Goal: Navigation & Orientation: Find specific page/section

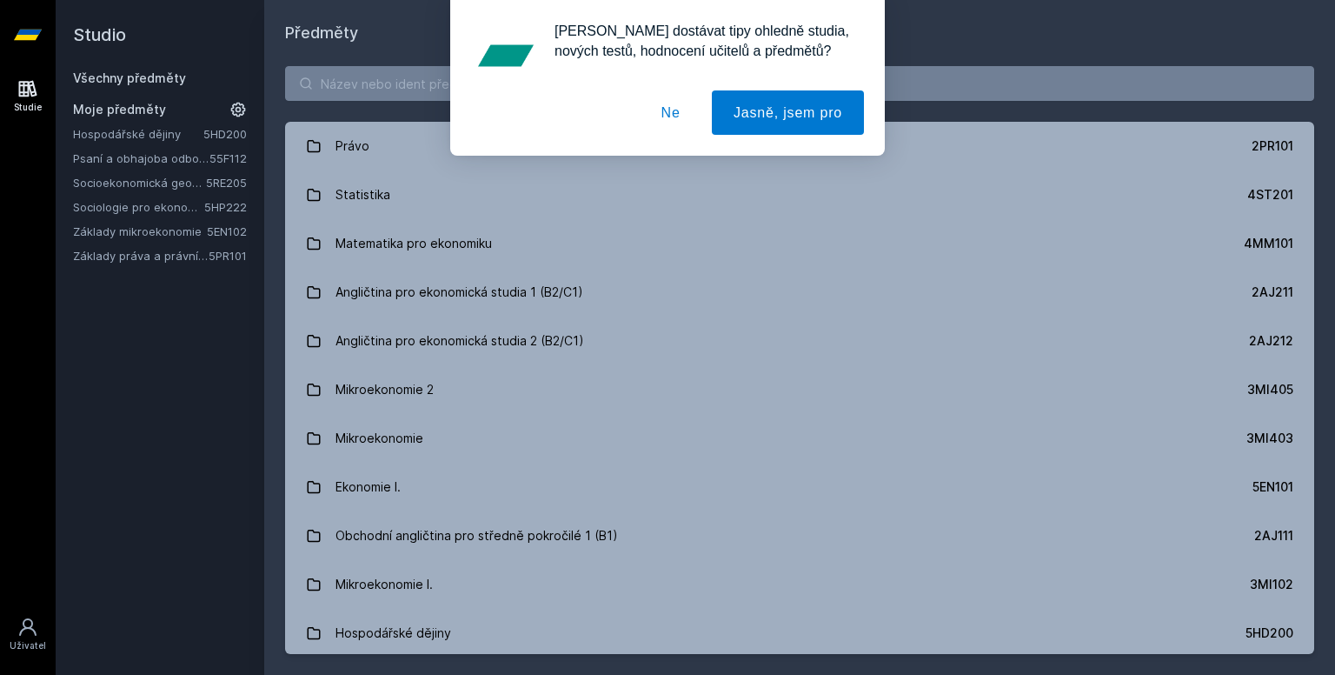
click at [674, 110] on font "Ne" at bounding box center [670, 112] width 19 height 15
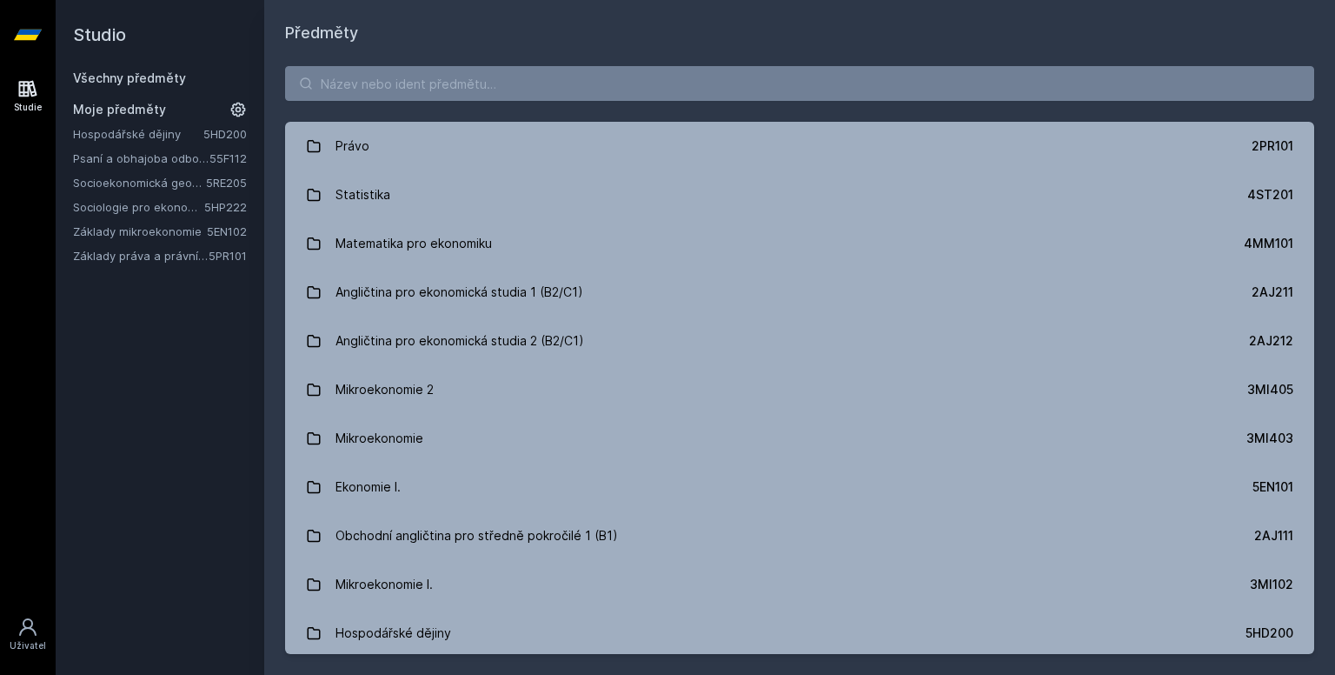
click at [180, 133] on link "Hospodářské dějiny" at bounding box center [138, 133] width 130 height 17
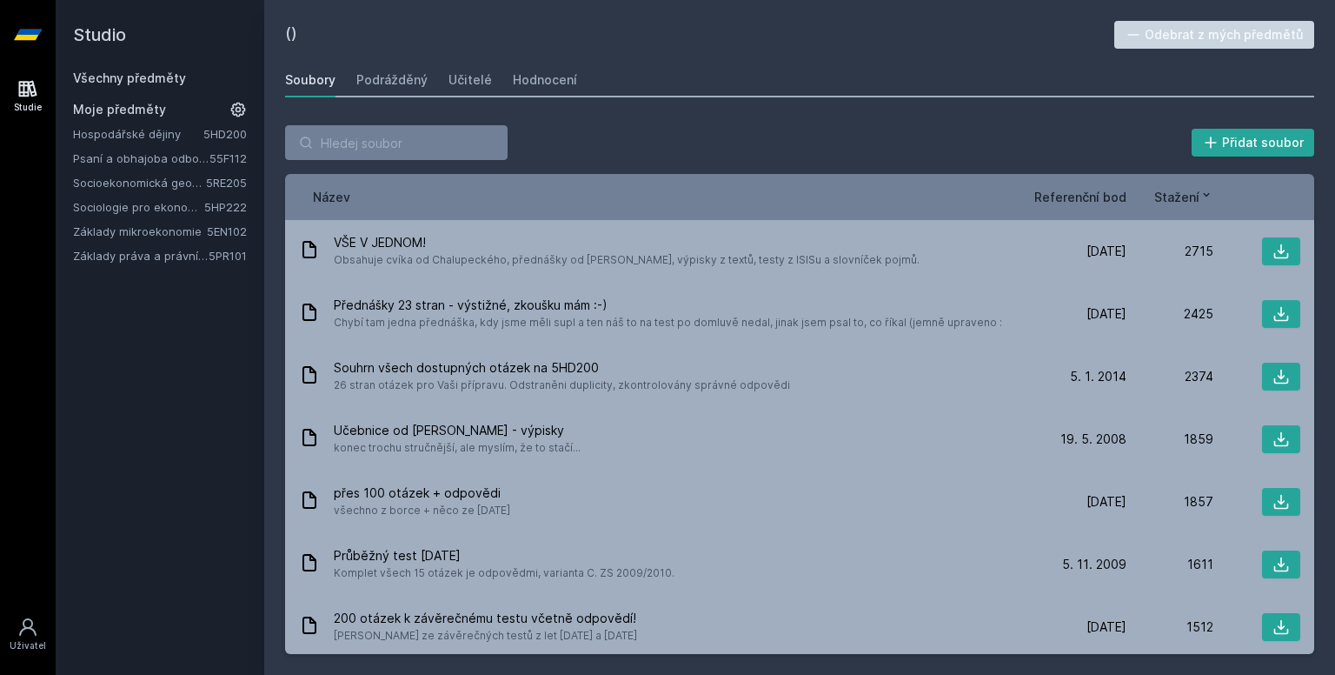
click at [1116, 199] on font "Referenční bod" at bounding box center [1080, 196] width 92 height 15
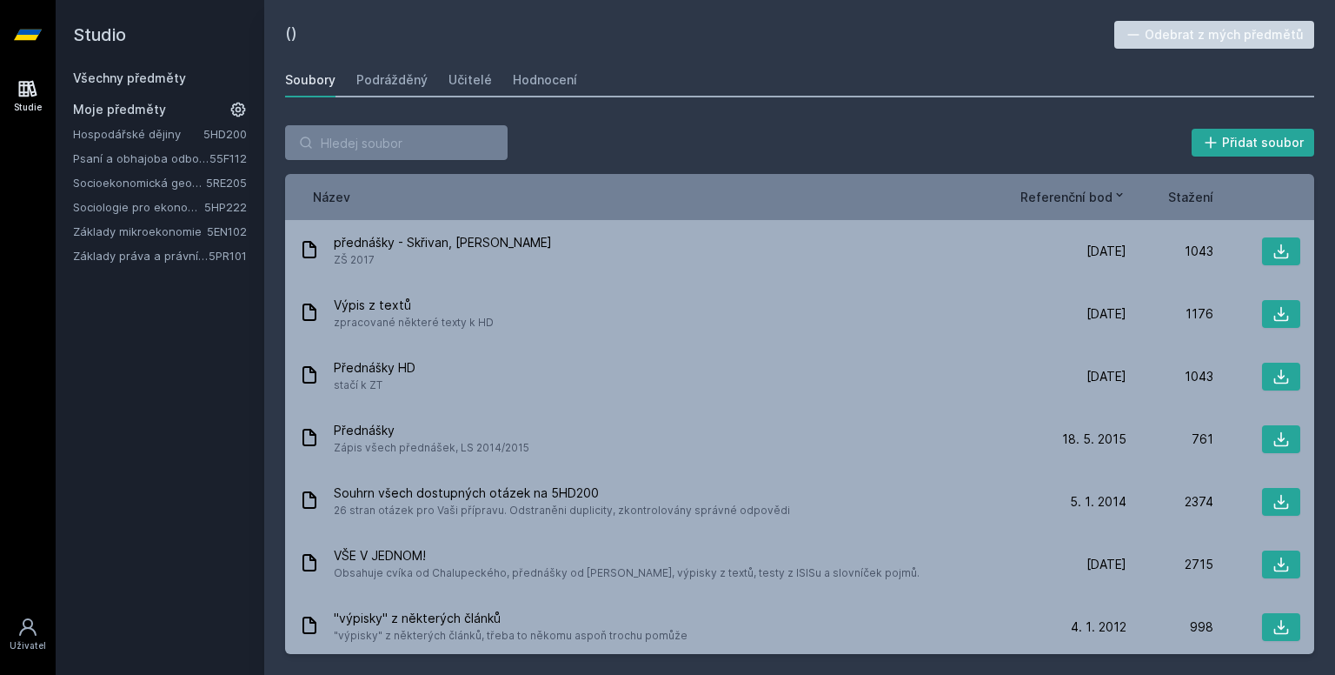
click at [143, 230] on font "Základy mikroekonomie" at bounding box center [137, 231] width 129 height 14
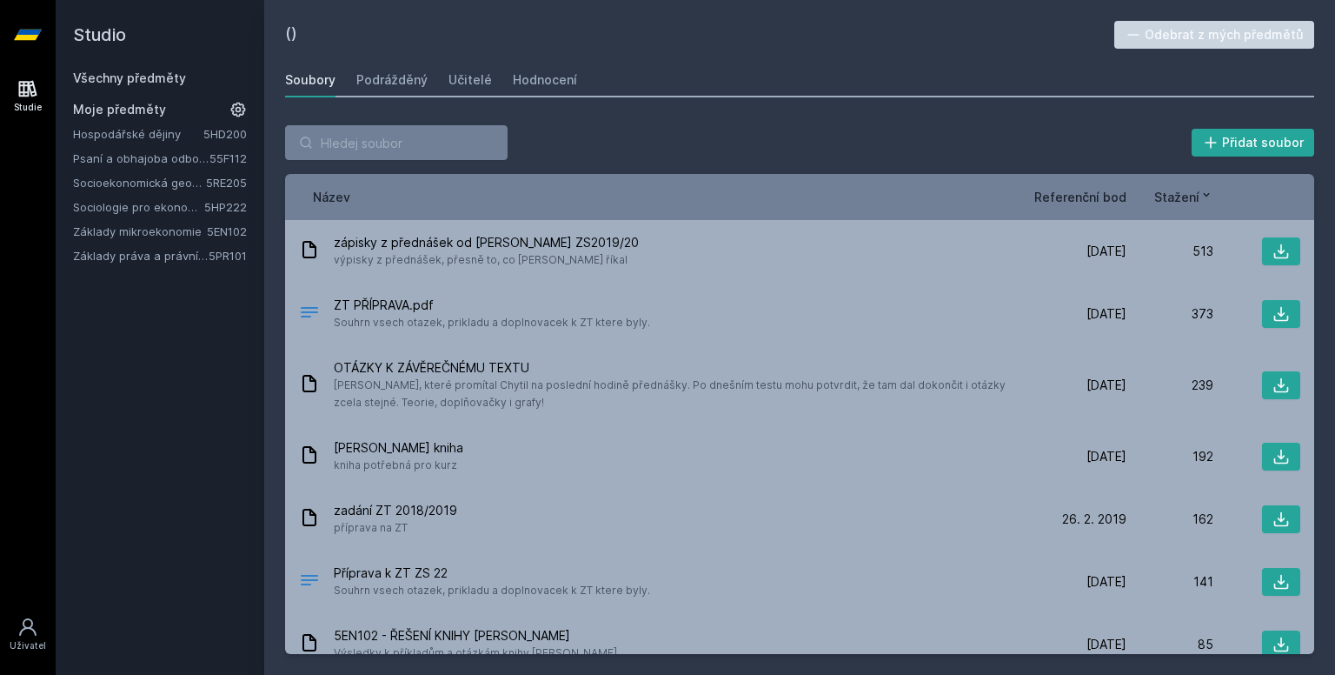
click at [1103, 199] on font "Referenční bod" at bounding box center [1080, 196] width 92 height 15
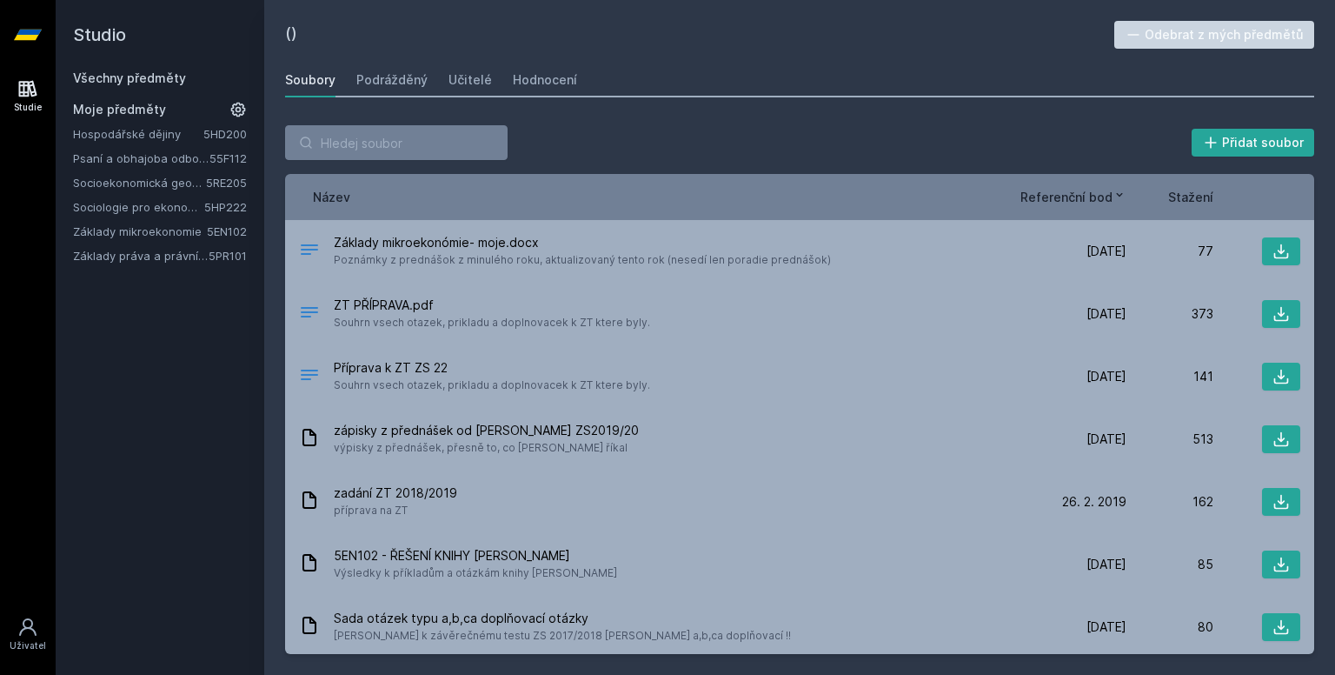
click at [187, 255] on font "Základy práva a právní nauky" at bounding box center [153, 256] width 161 height 14
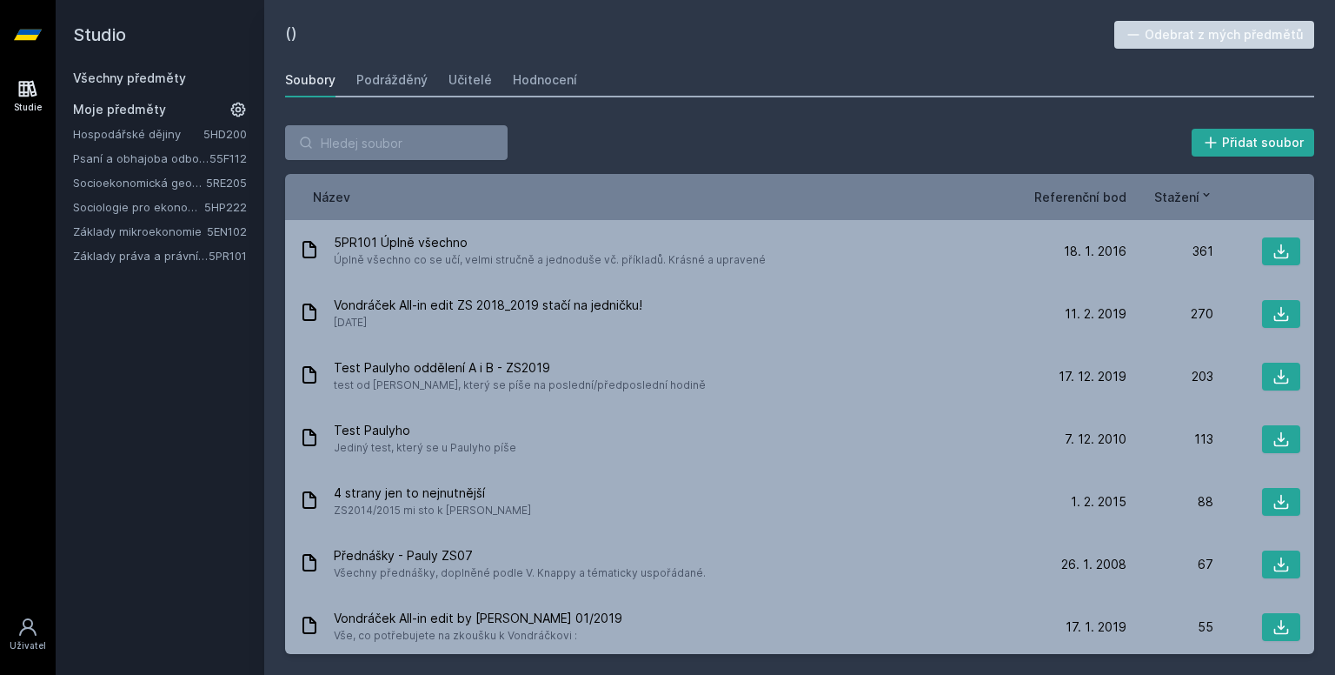
click at [1051, 179] on div "Název Referenční bod Stažení" at bounding box center [799, 197] width 1029 height 46
click at [1067, 196] on font "Referenční bod" at bounding box center [1080, 196] width 92 height 15
